Goal: Transaction & Acquisition: Purchase product/service

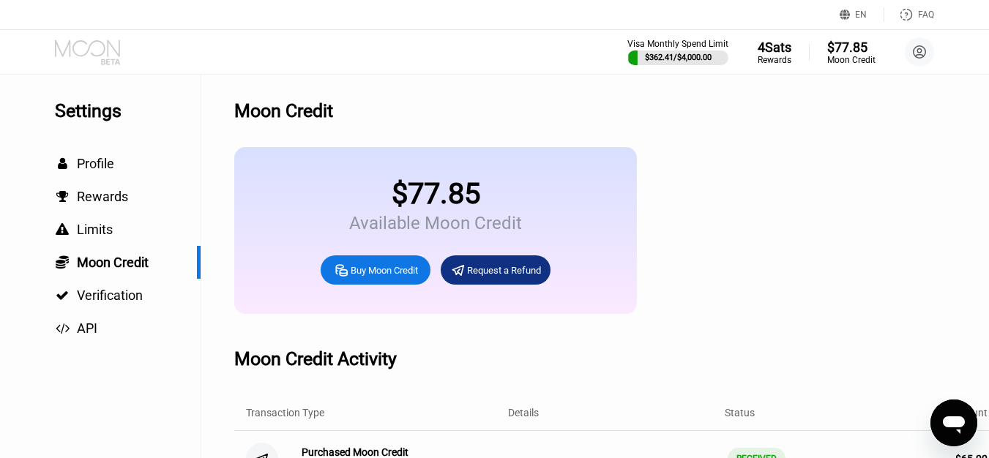
click at [97, 47] on icon at bounding box center [89, 53] width 68 height 26
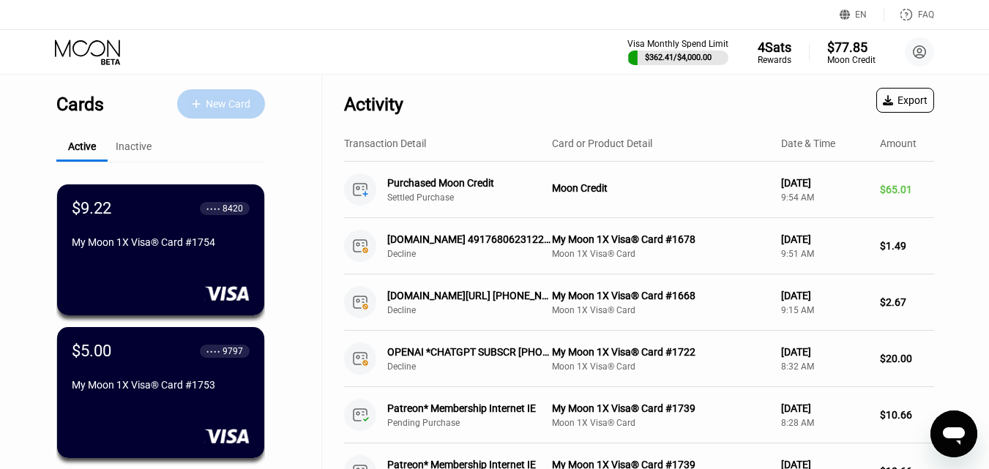
click at [239, 104] on div "New Card" at bounding box center [228, 104] width 45 height 12
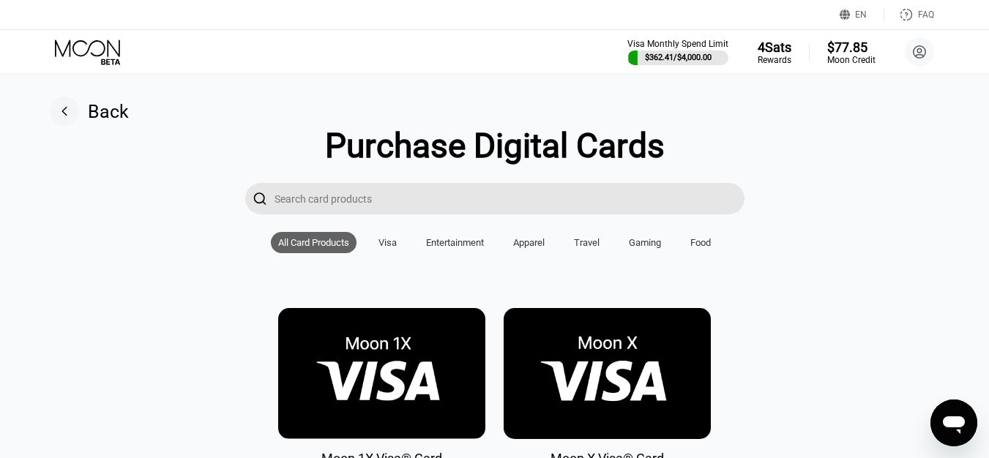
scroll to position [146, 0]
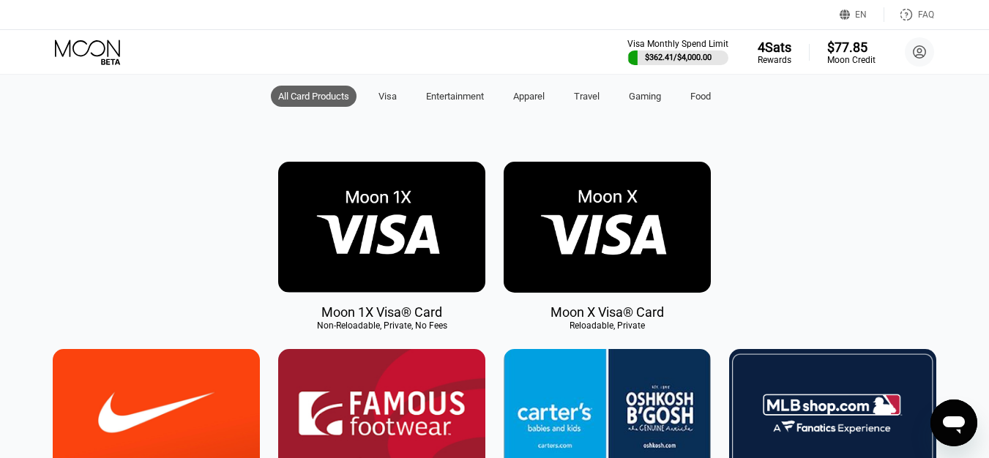
click at [427, 231] on img at bounding box center [381, 227] width 207 height 131
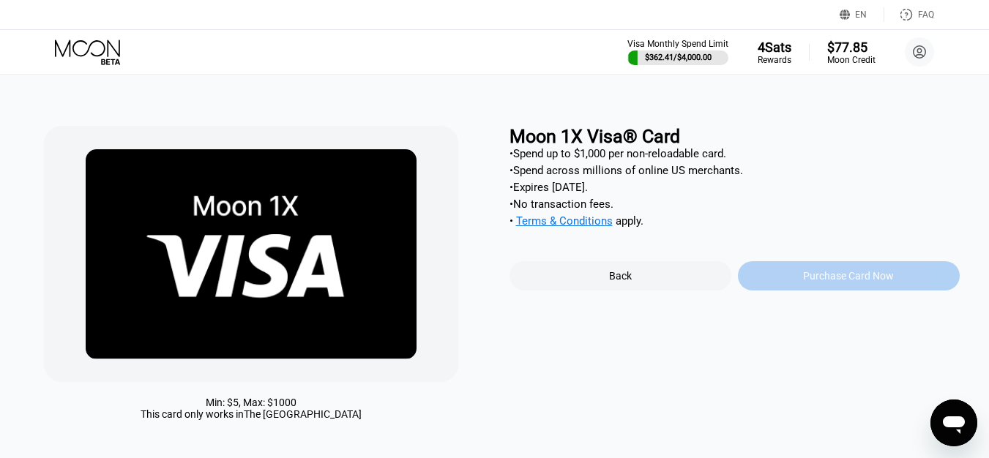
click at [826, 282] on div "Purchase Card Now" at bounding box center [848, 276] width 91 height 12
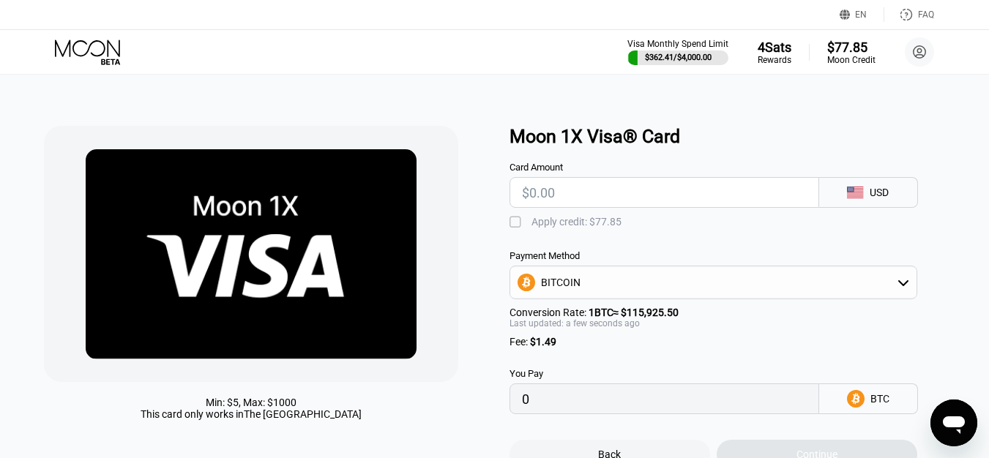
click at [584, 195] on input "text" at bounding box center [664, 192] width 285 height 29
type input "$25"
type input "0.00022851"
type input "$25"
click at [517, 225] on div "" at bounding box center [516, 222] width 15 height 15
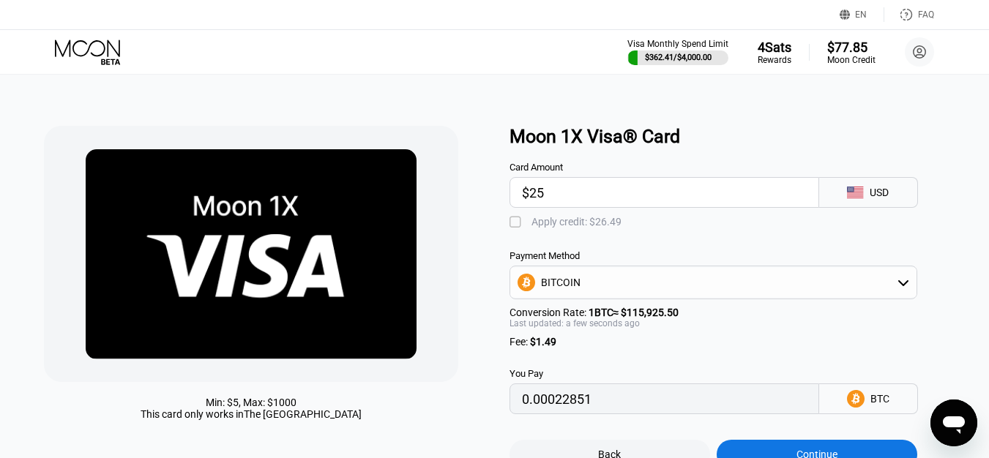
type input "0"
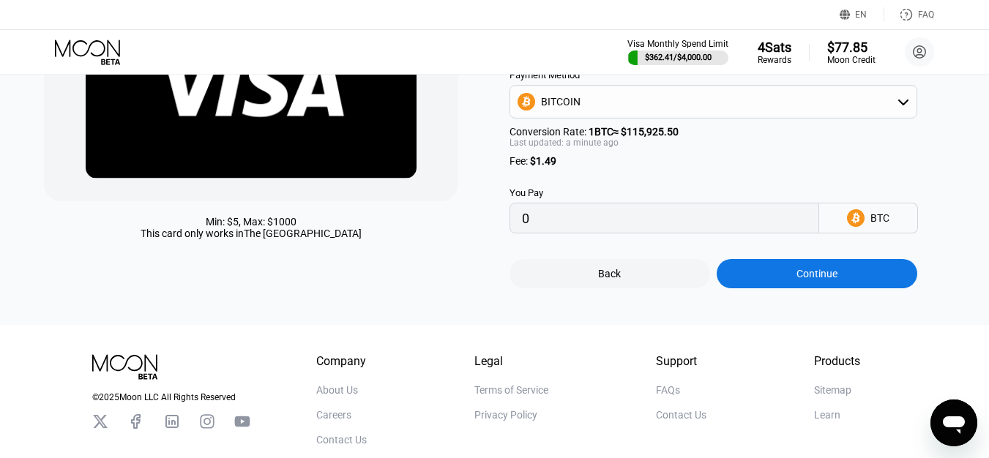
scroll to position [220, 0]
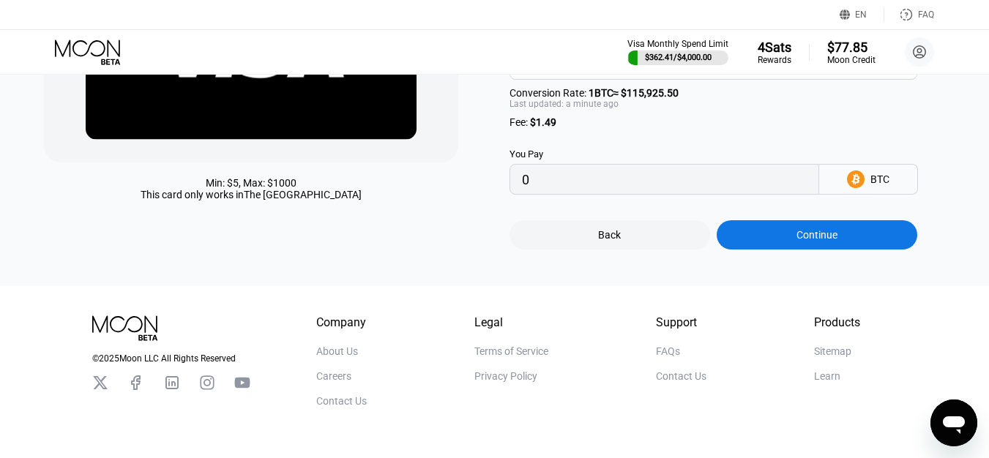
click at [792, 250] on div "Continue" at bounding box center [816, 234] width 200 height 29
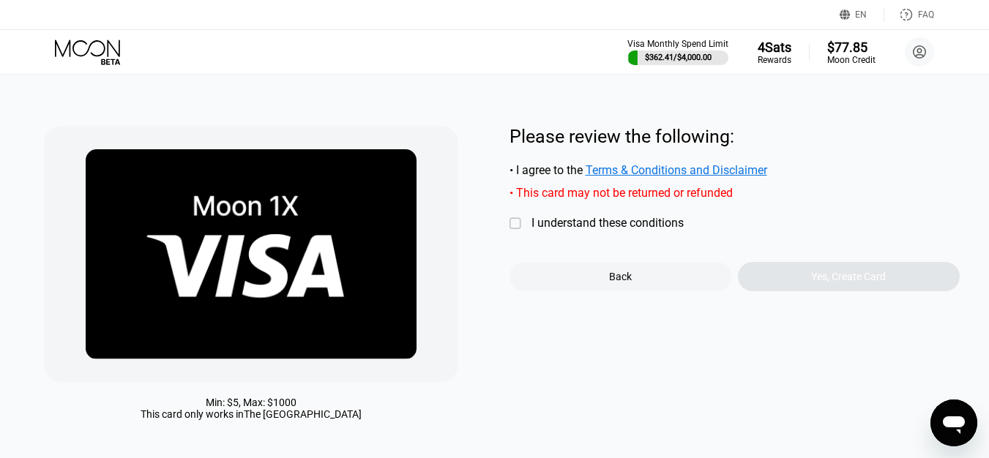
click at [519, 228] on div "" at bounding box center [516, 224] width 15 height 15
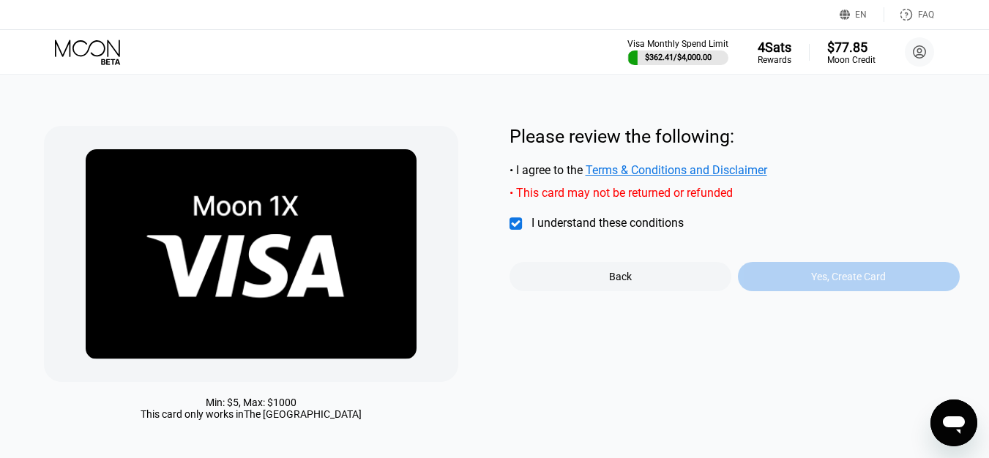
click at [803, 281] on div "Yes, Create Card" at bounding box center [849, 276] width 222 height 29
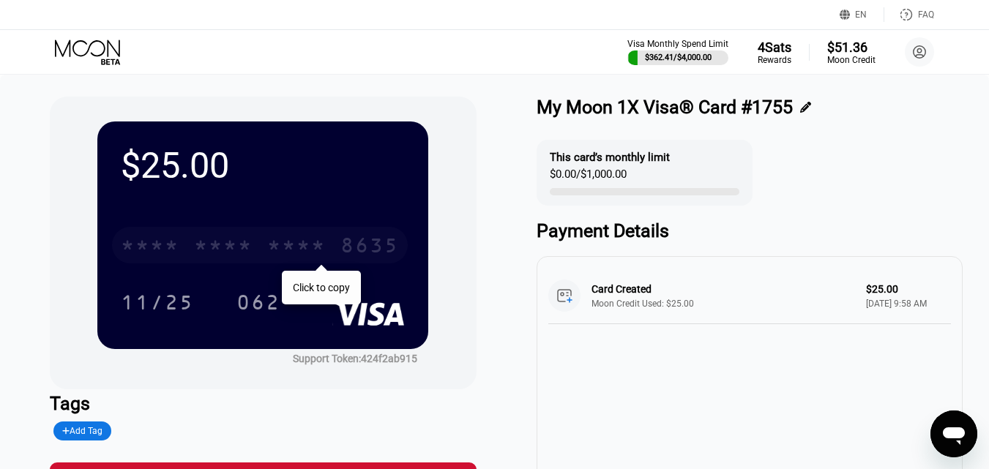
click at [288, 244] on div "* * * *" at bounding box center [296, 247] width 59 height 23
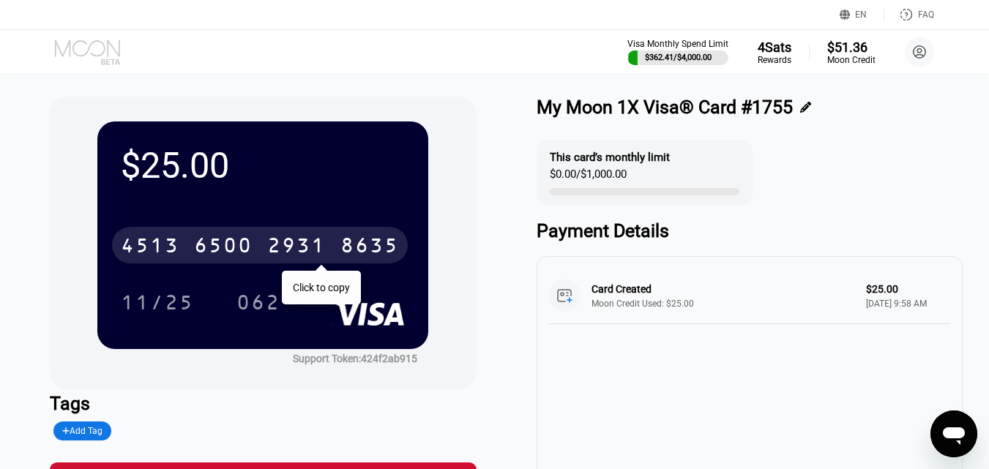
click at [96, 48] on icon at bounding box center [89, 53] width 68 height 26
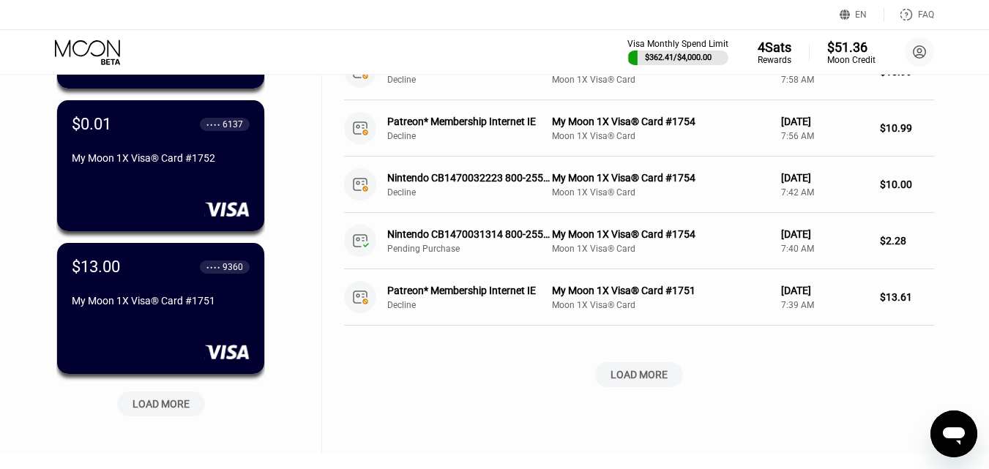
scroll to position [723, 0]
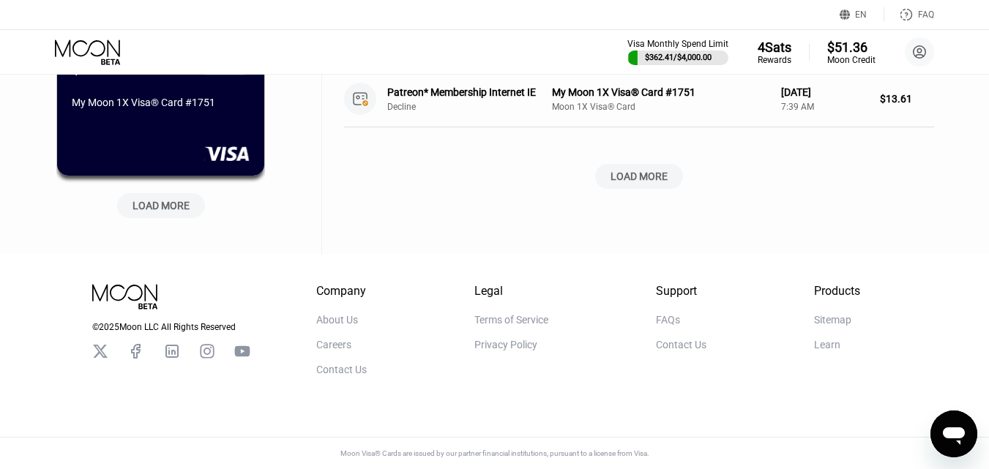
click at [176, 199] on div "LOAD MORE" at bounding box center [160, 205] width 57 height 13
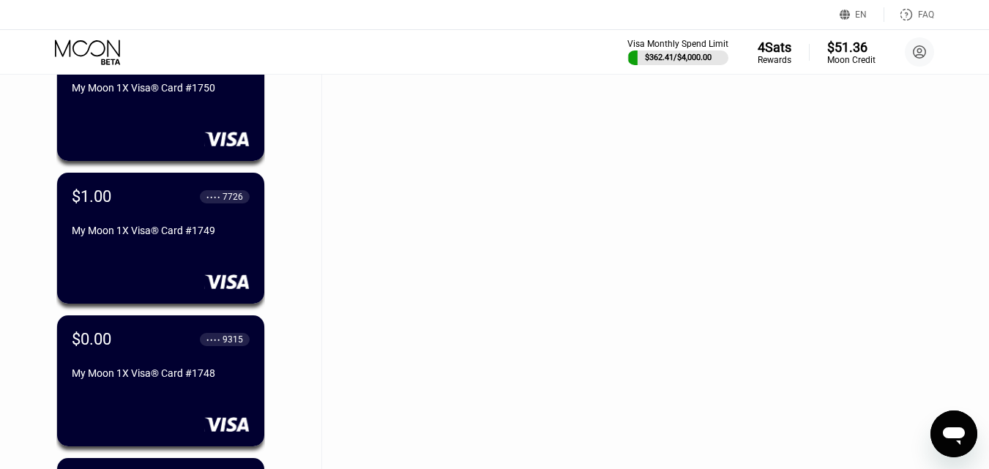
scroll to position [869, 0]
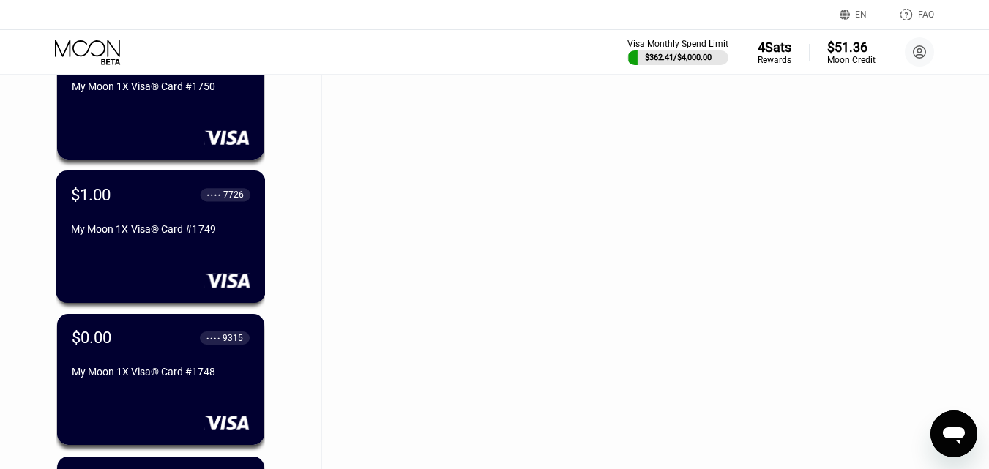
click at [199, 231] on div "My Moon 1X Visa® Card #1749" at bounding box center [160, 229] width 179 height 12
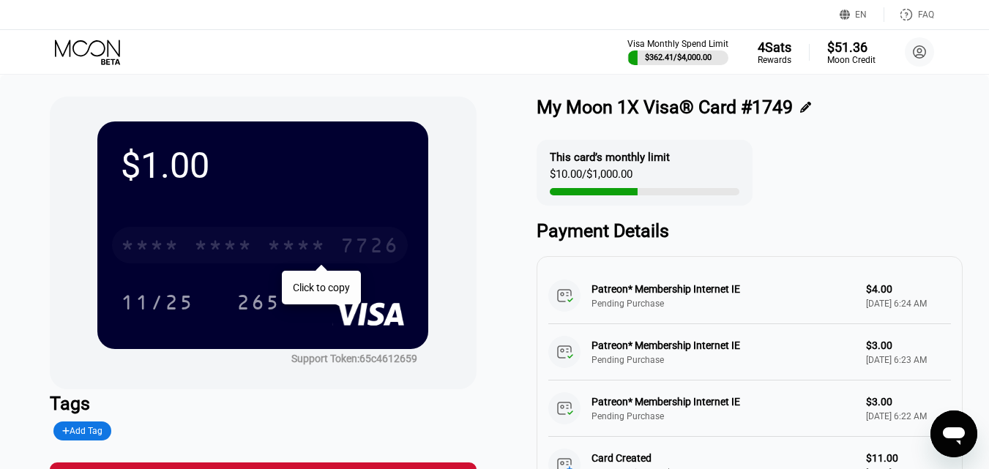
click at [251, 246] on div "* * * *" at bounding box center [223, 247] width 59 height 23
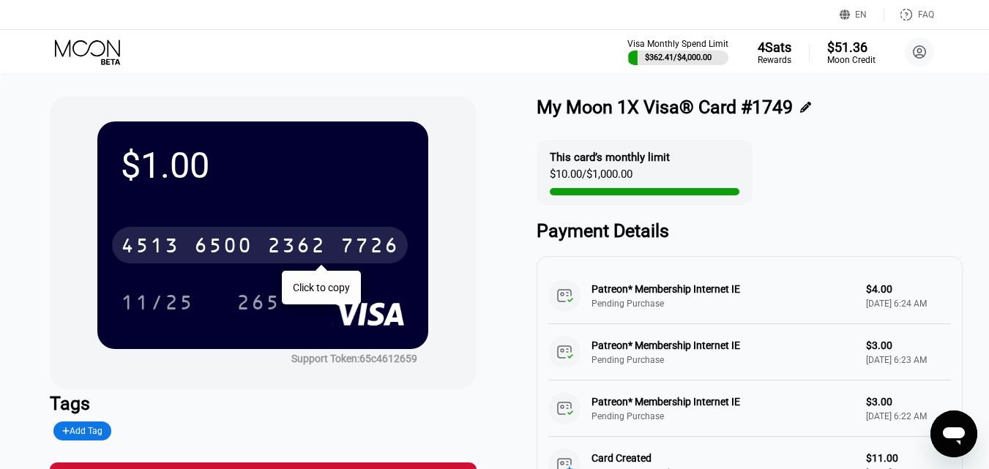
click at [110, 50] on icon at bounding box center [89, 53] width 68 height 26
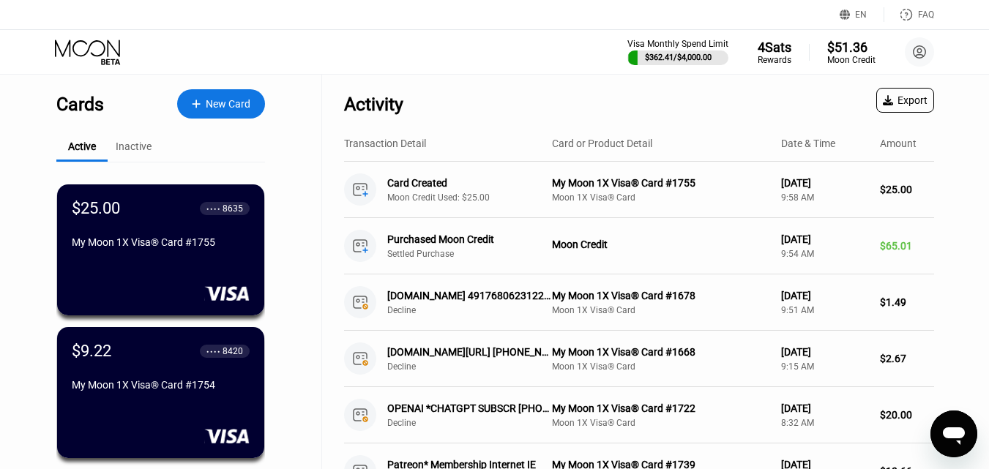
click at [232, 109] on div "New Card" at bounding box center [228, 104] width 45 height 12
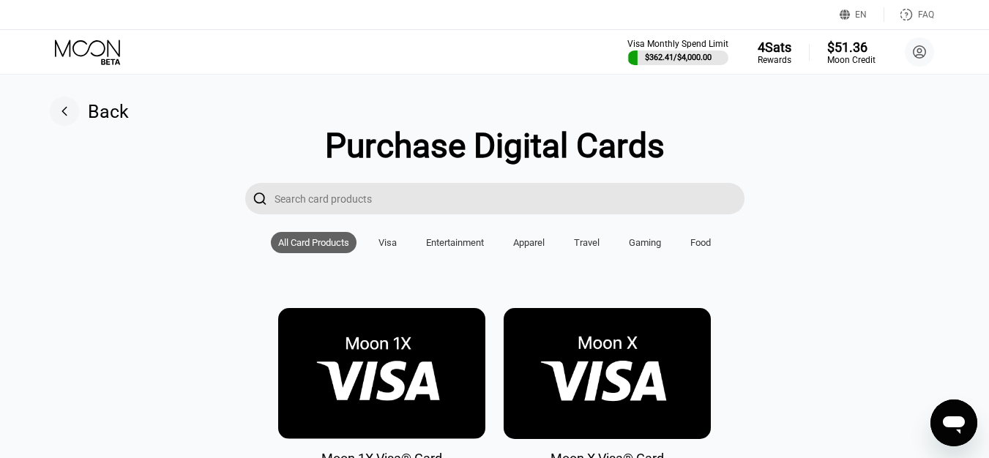
scroll to position [146, 0]
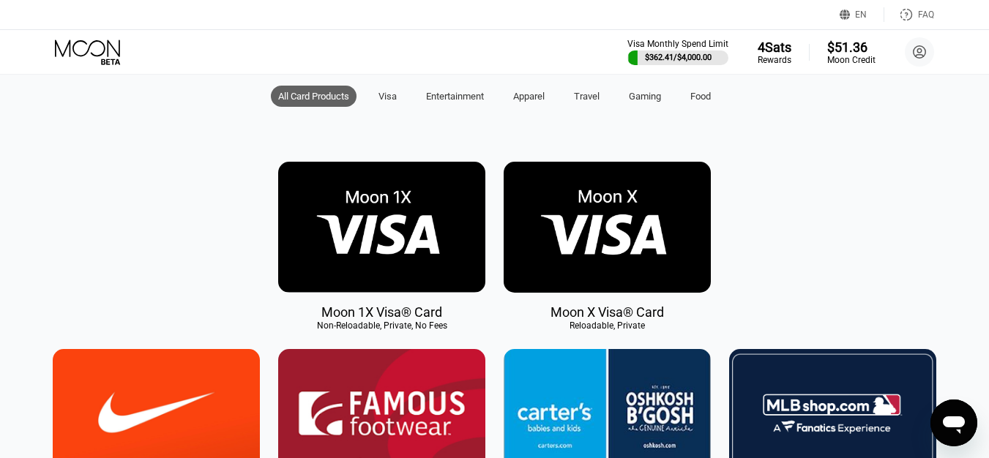
click at [377, 266] on img at bounding box center [381, 227] width 207 height 131
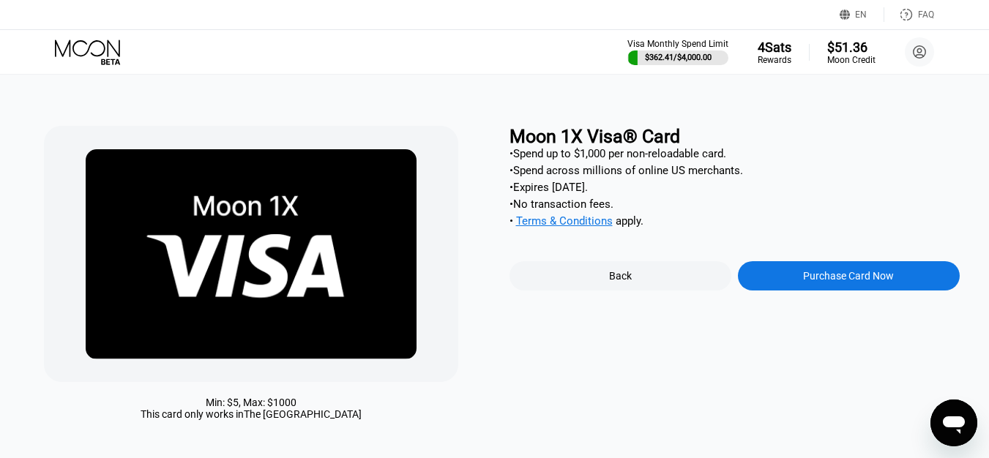
click at [789, 284] on div "Purchase Card Now" at bounding box center [849, 275] width 222 height 29
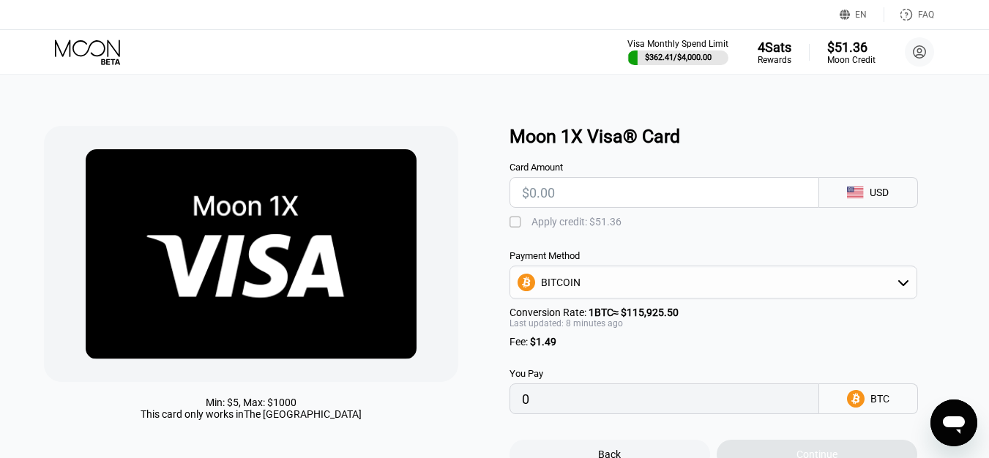
click at [580, 200] on input "text" at bounding box center [664, 192] width 285 height 29
type input "$5"
type input "0.00005599"
type input "$5"
click at [555, 227] on div "Apply credit: $6.49" at bounding box center [573, 222] width 84 height 12
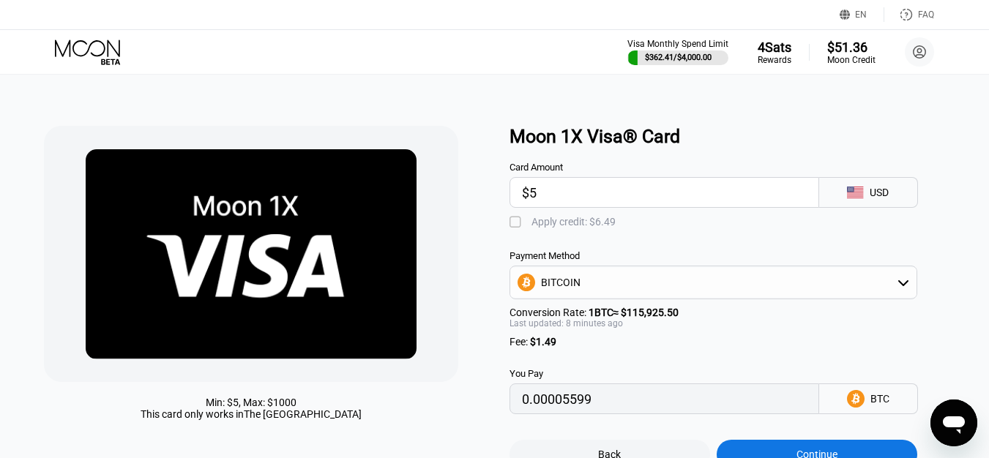
type input "0"
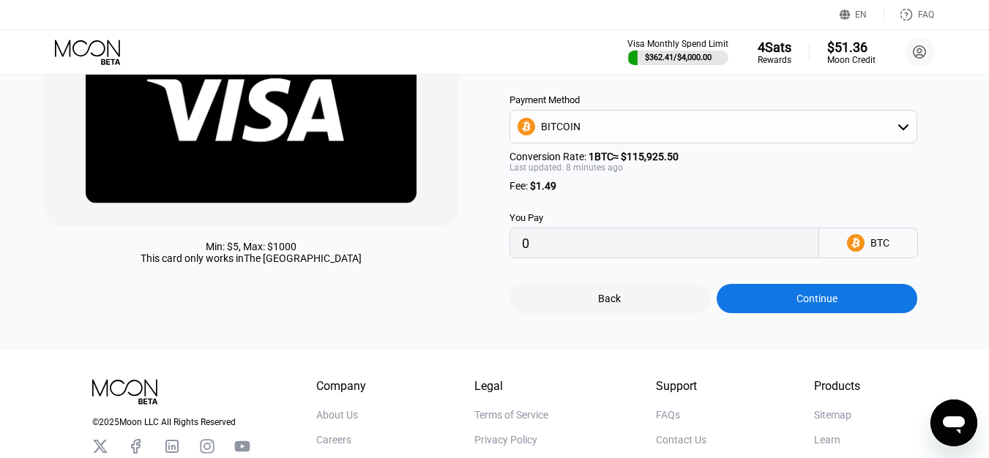
scroll to position [220, 0]
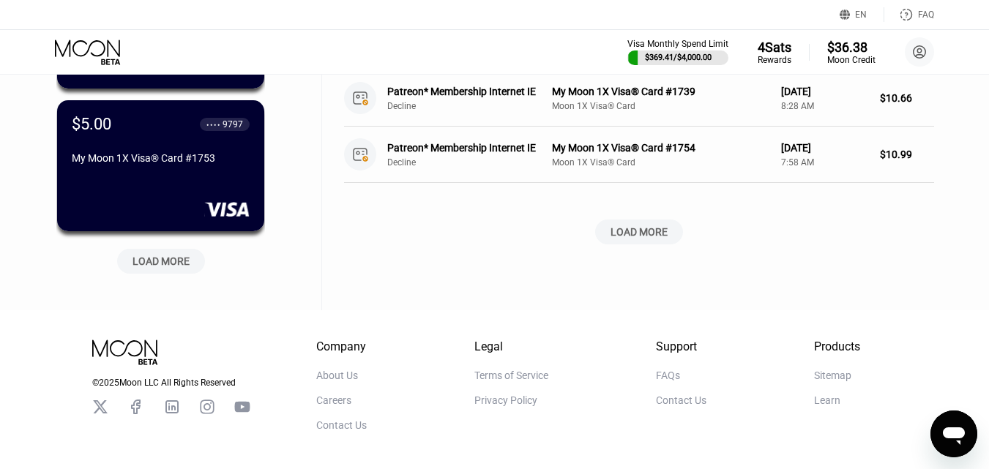
scroll to position [659, 0]
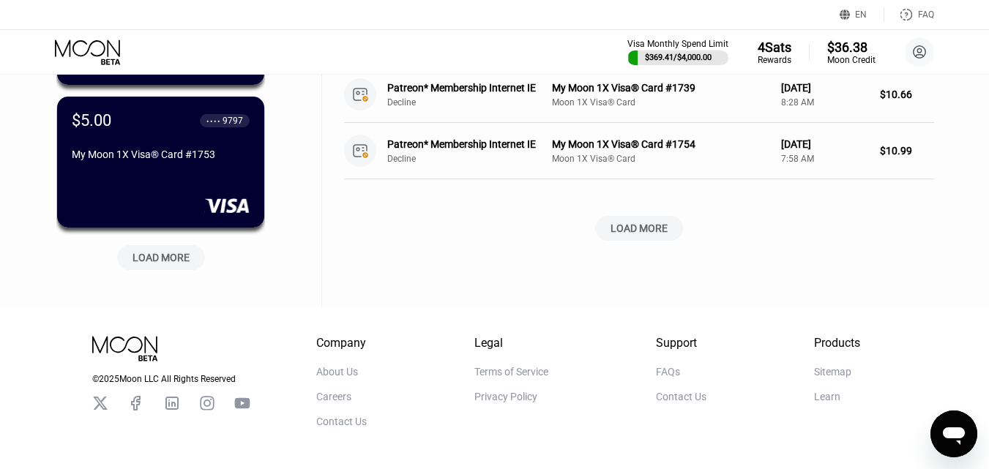
click at [169, 260] on div "LOAD MORE" at bounding box center [160, 257] width 57 height 13
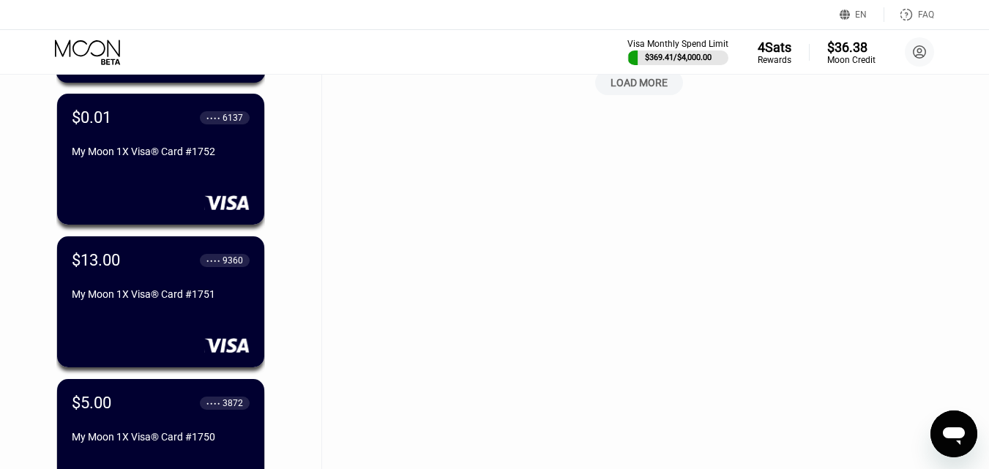
scroll to position [805, 0]
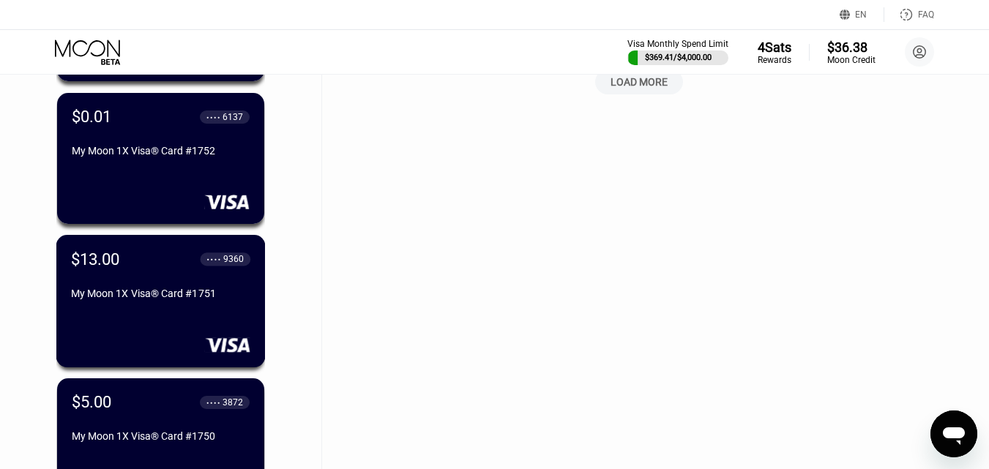
click at [203, 275] on div "$13.00 ● ● ● ● 9360 My Moon 1X Visa® Card #1751" at bounding box center [160, 278] width 179 height 56
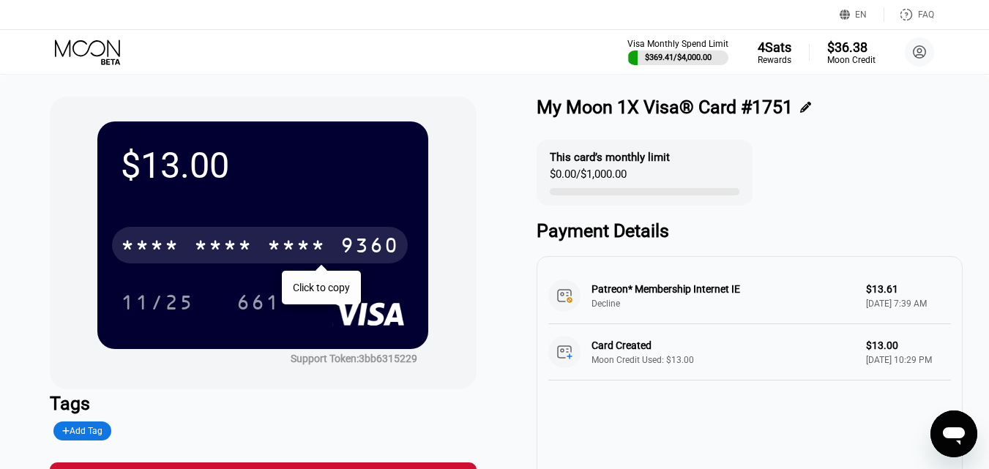
click at [285, 254] on div "* * * *" at bounding box center [296, 247] width 59 height 23
click at [79, 40] on icon at bounding box center [89, 53] width 68 height 26
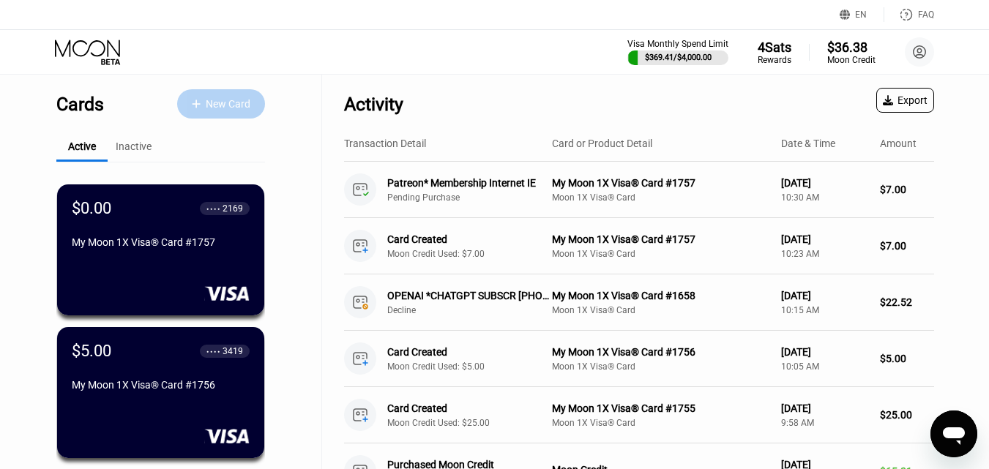
click at [223, 105] on div "New Card" at bounding box center [228, 104] width 45 height 12
